Goal: Find specific page/section: Find specific page/section

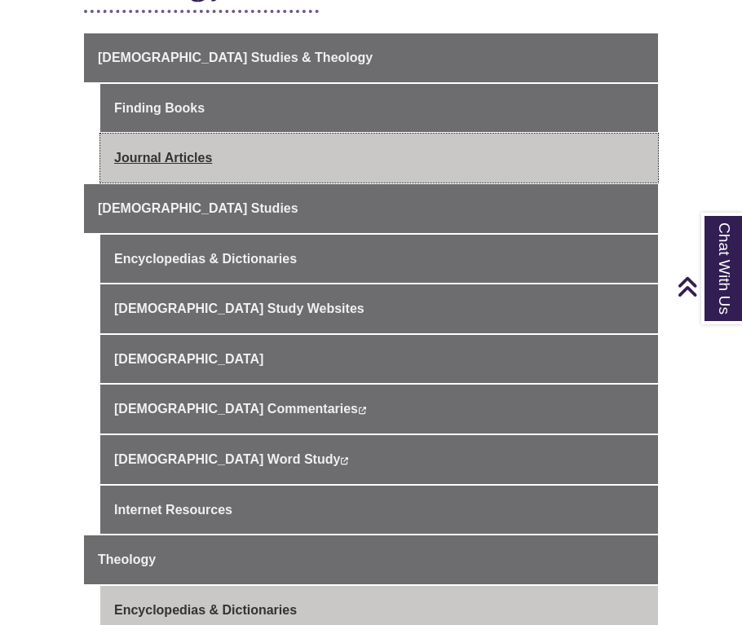
scroll to position [501, 0]
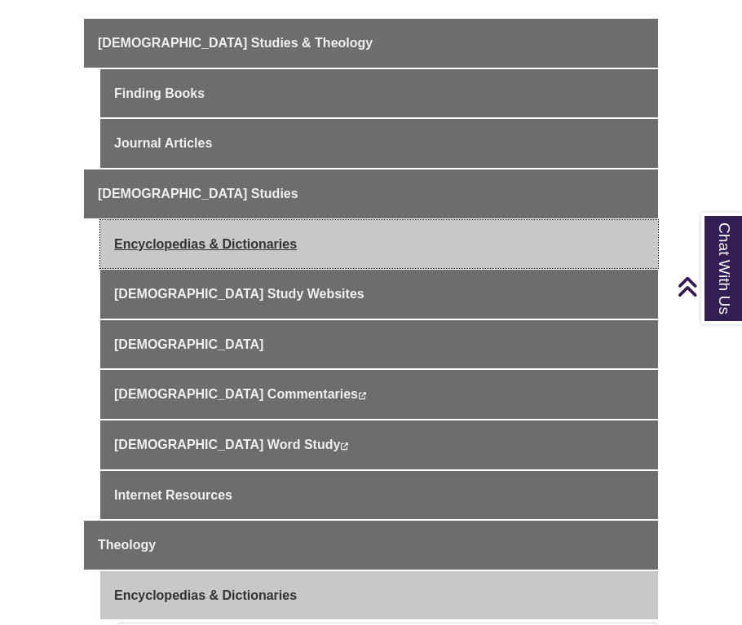
click at [216, 220] on link "Encyclopedias & Dictionaries" at bounding box center [379, 244] width 558 height 49
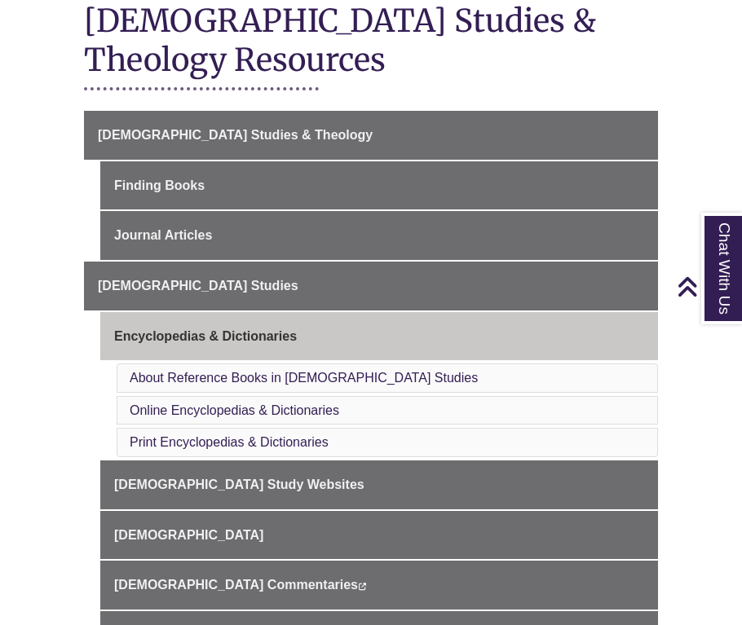
scroll to position [435, 0]
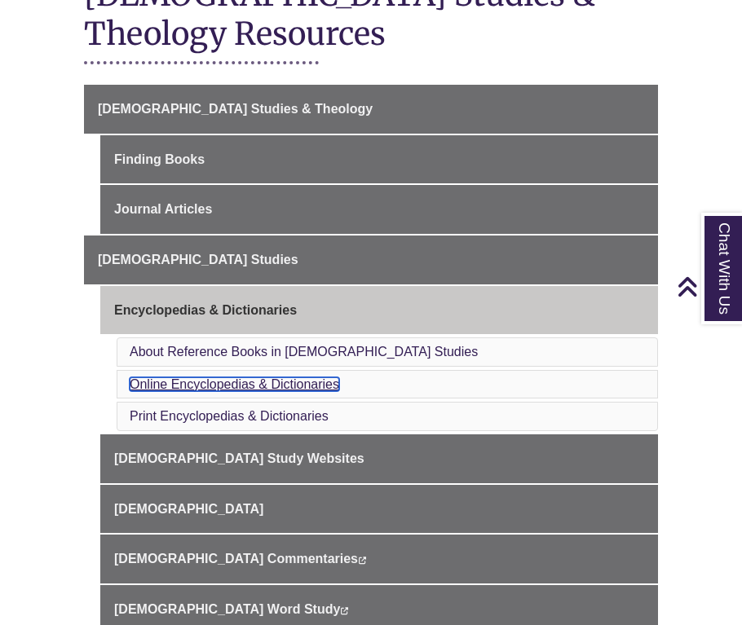
click at [267, 377] on link "Online Encyclopedias & Dictionaries" at bounding box center [235, 384] width 210 height 14
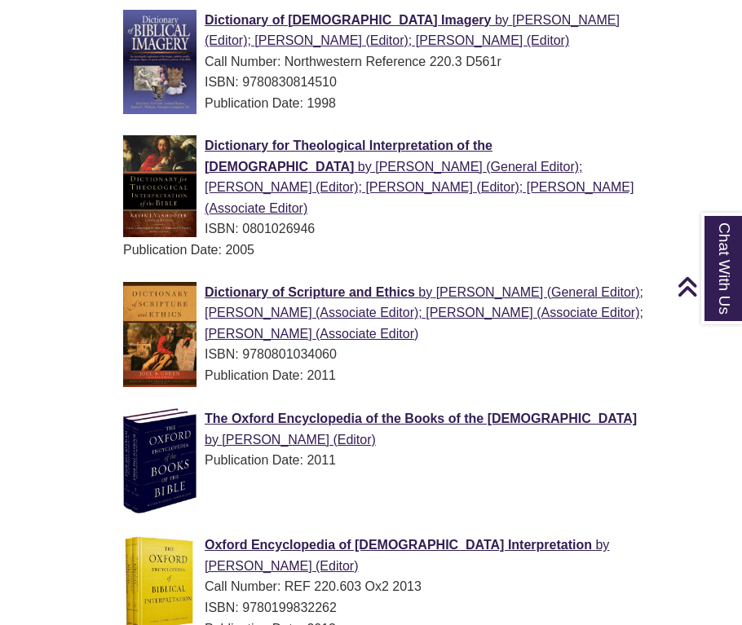
scroll to position [2163, 0]
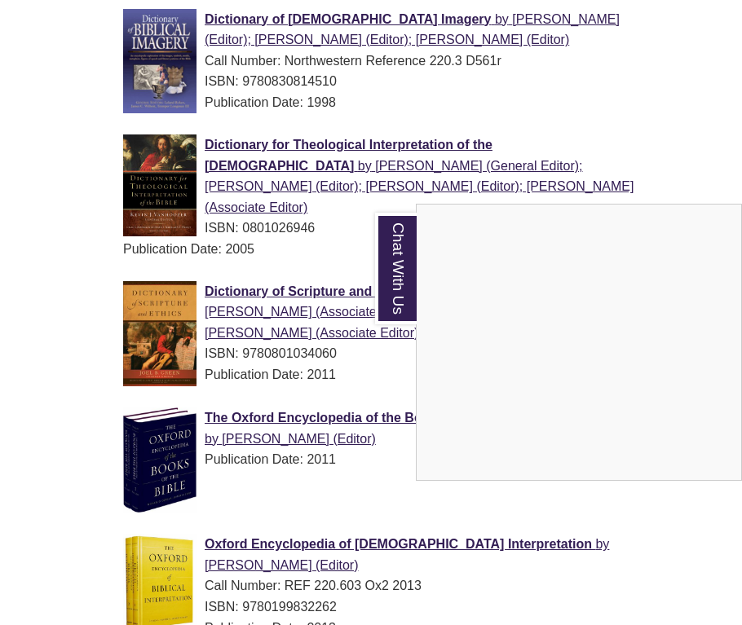
scroll to position [435, 0]
